Goal: Task Accomplishment & Management: Use online tool/utility

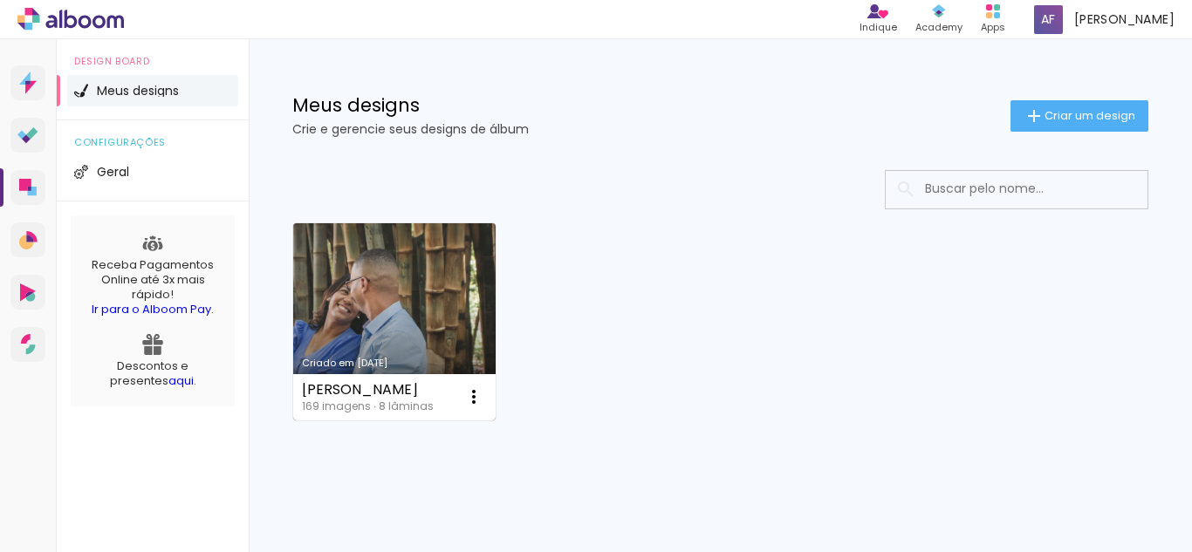
click at [442, 376] on div "Eliza&Fillipe 169 imagens ∙ 8 lâminas Abrir Fazer uma cópia Excluir" at bounding box center [394, 397] width 202 height 46
click at [401, 306] on link "Criado em [DATE]" at bounding box center [394, 321] width 202 height 197
